Goal: Information Seeking & Learning: Learn about a topic

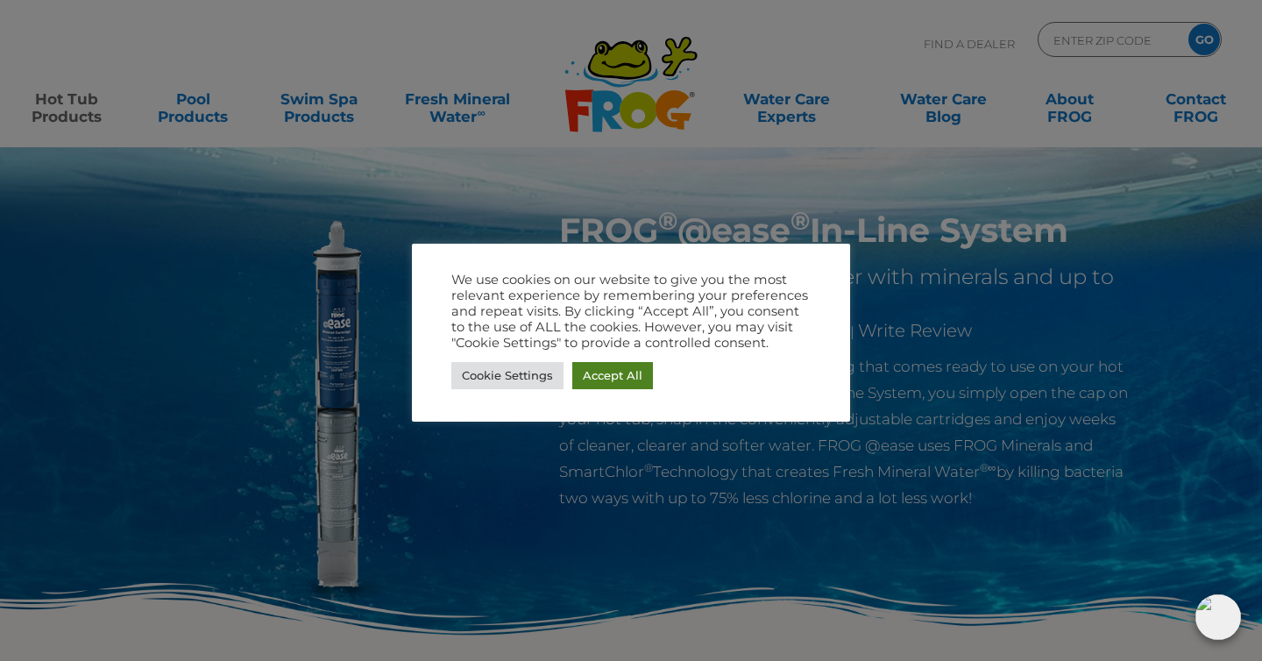
click at [618, 373] on link "Accept All" at bounding box center [612, 375] width 81 height 27
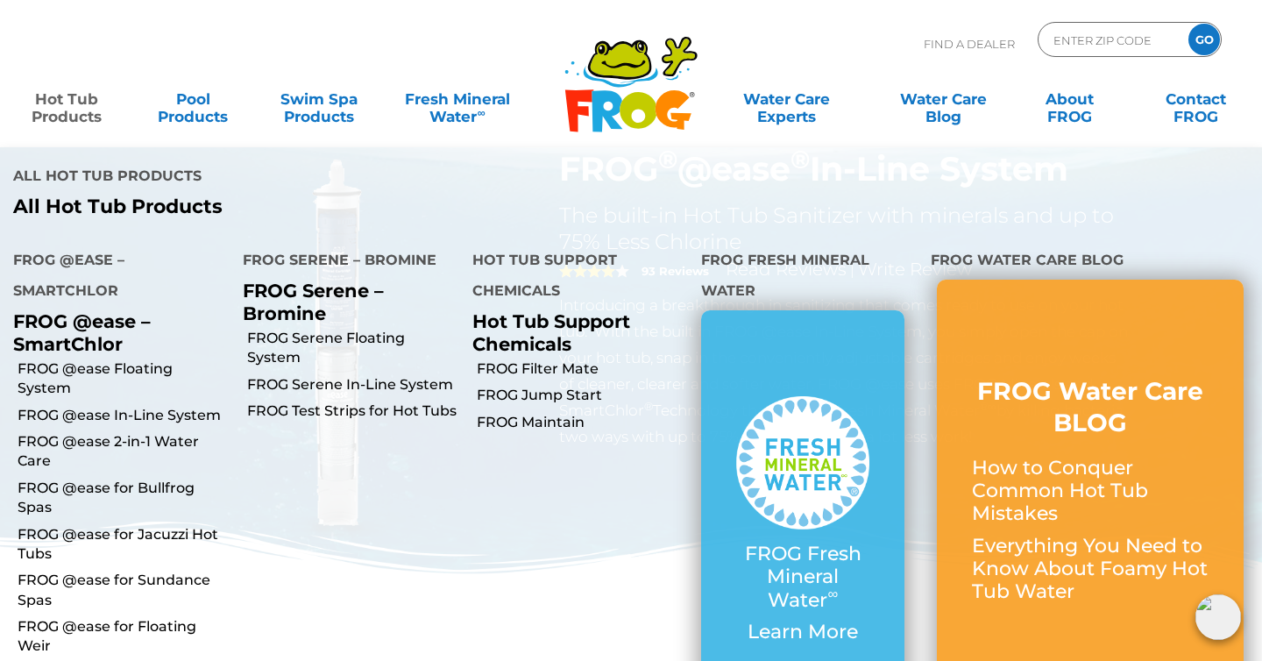
scroll to position [60, 0]
click at [169, 525] on link "FROG @ease for Jacuzzi Hot Tubs" at bounding box center [124, 544] width 212 height 39
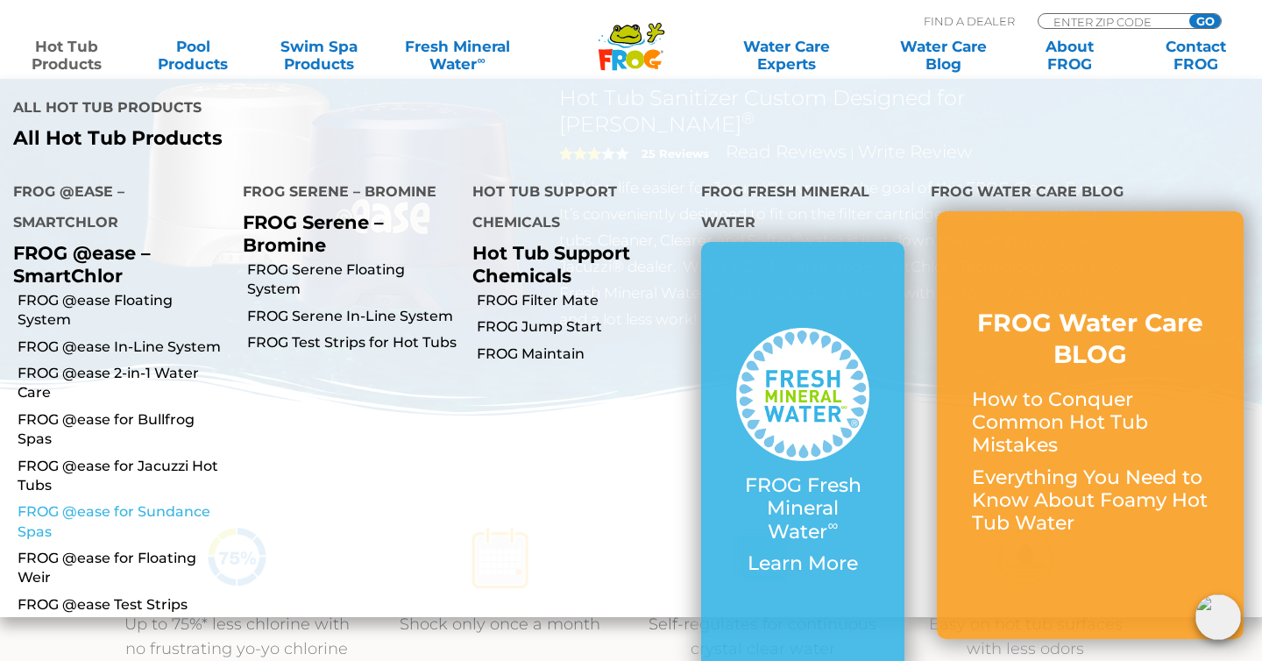
scroll to position [242, 0]
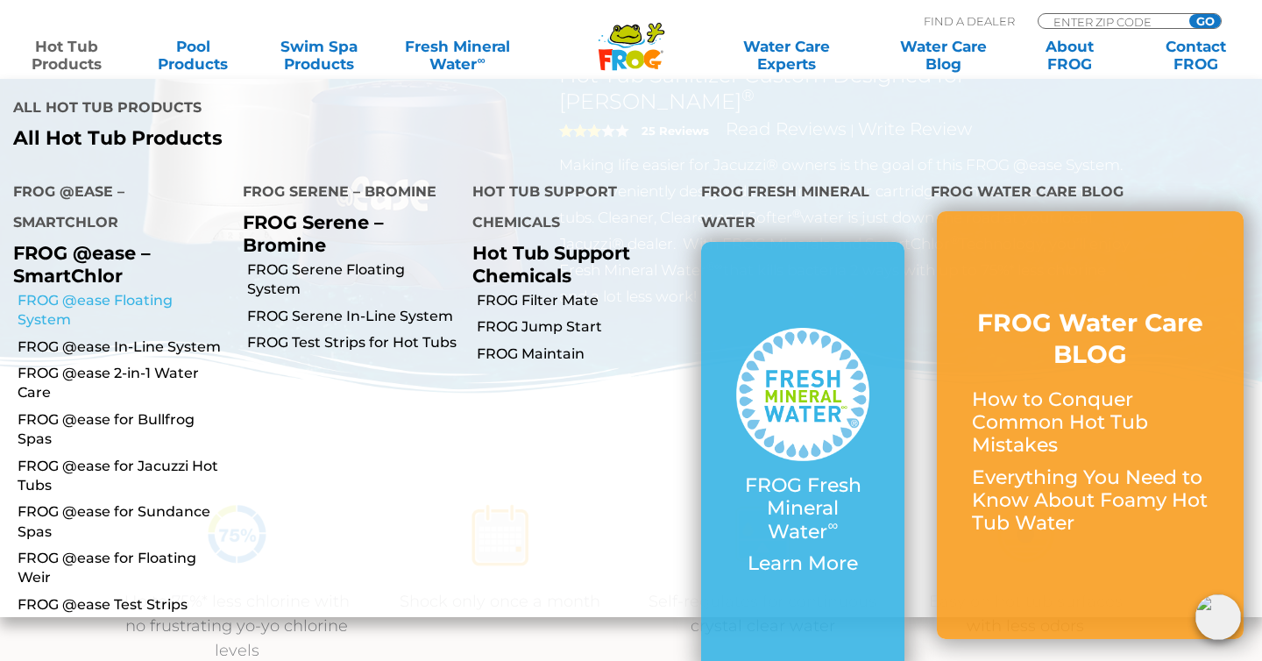
click at [162, 306] on link "FROG @ease Floating System" at bounding box center [124, 310] width 212 height 39
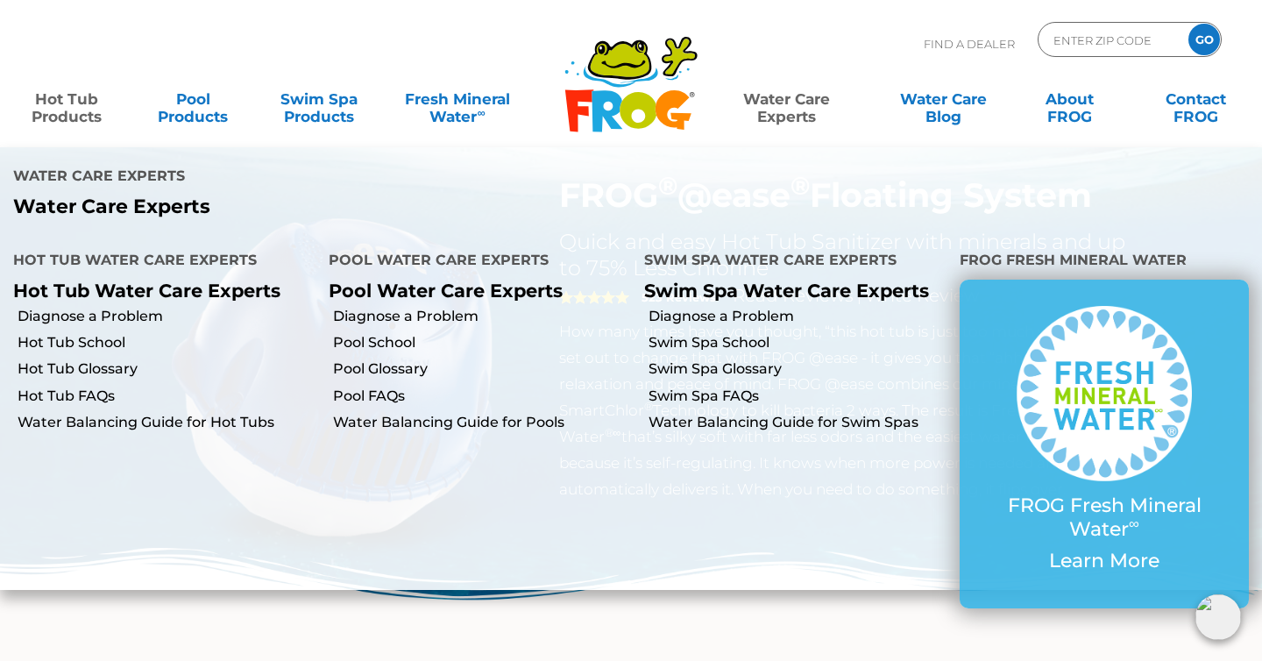
scroll to position [54, 0]
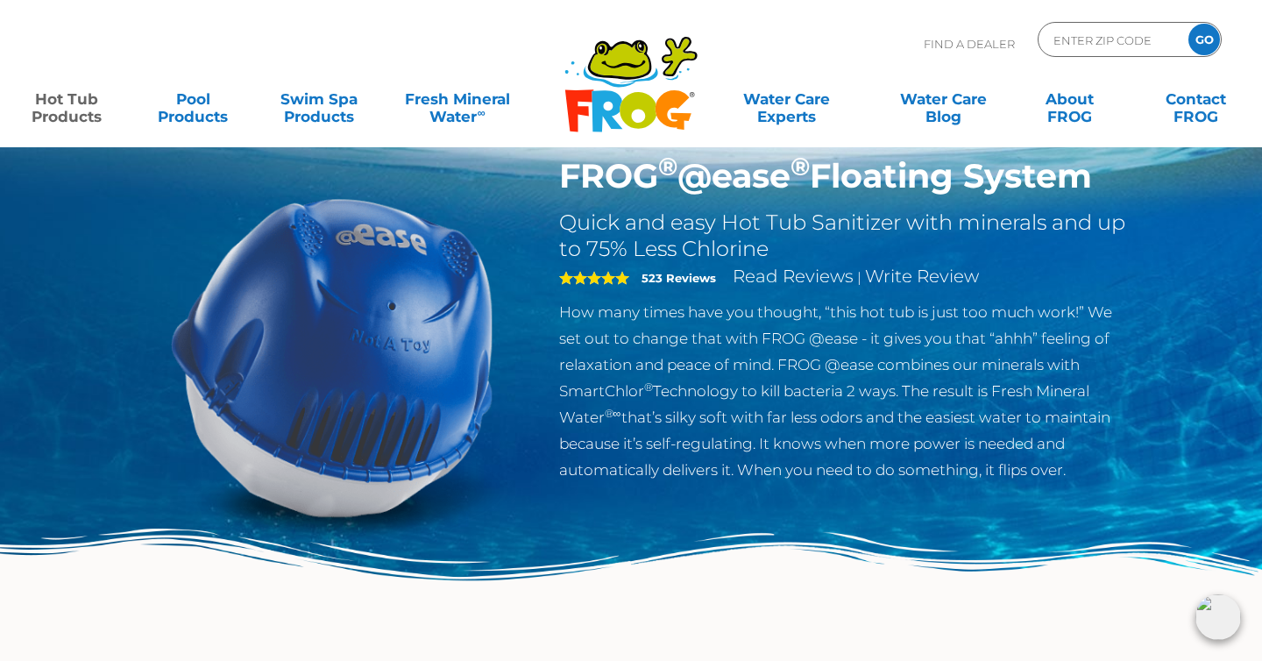
click at [641, 110] on icon at bounding box center [638, 110] width 37 height 37
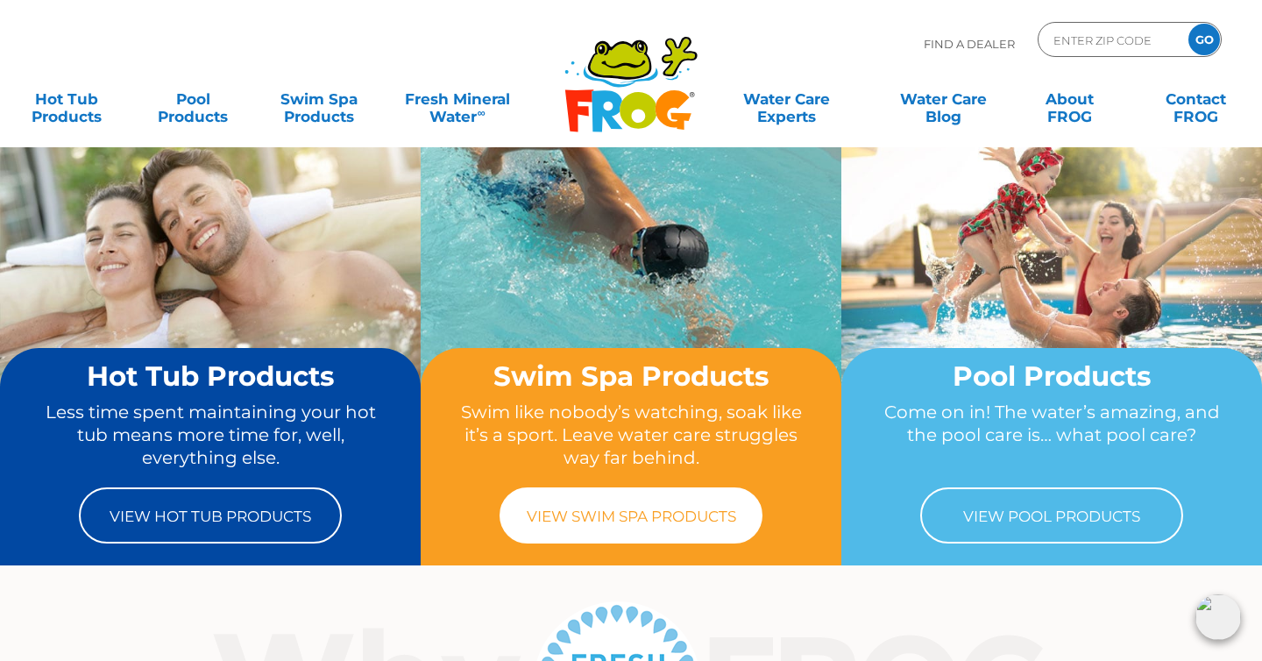
scroll to position [25, 0]
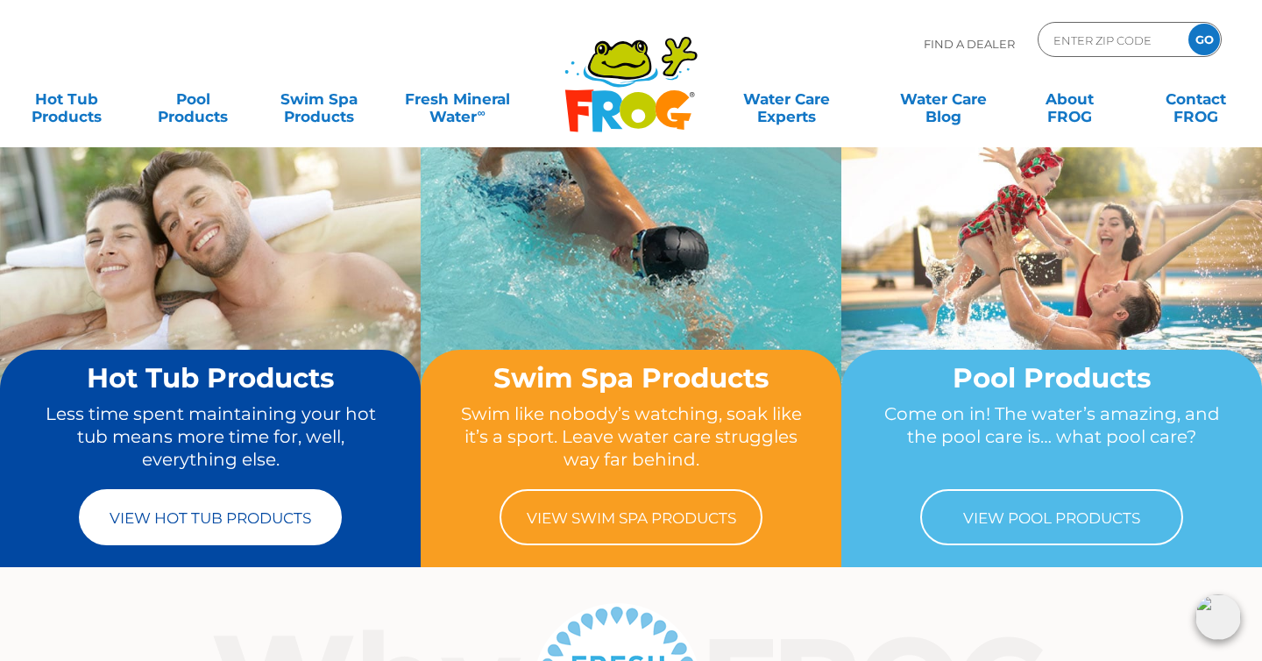
click at [168, 497] on link "View Hot Tub Products" at bounding box center [210, 517] width 263 height 56
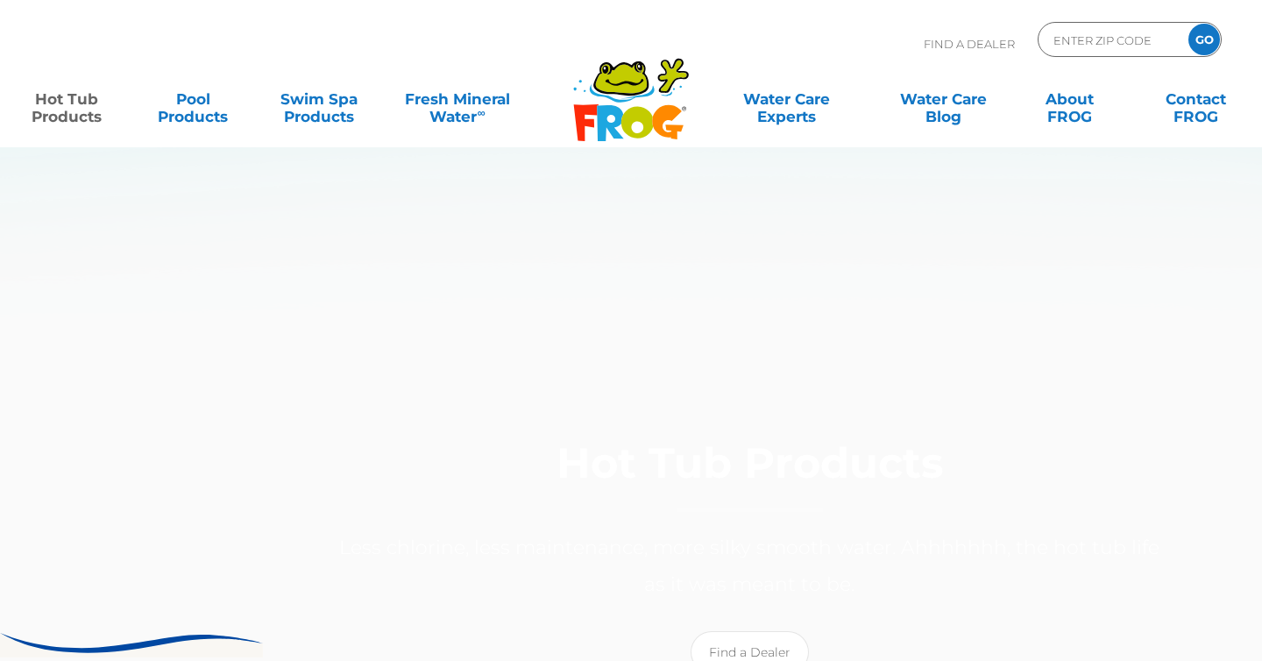
click at [188, 511] on div "Hot Tub Products Less chlorine, less maintenance, more silky smooth water. Ahhh…" at bounding box center [749, 550] width 1262 height 283
